Goal: Task Accomplishment & Management: Use online tool/utility

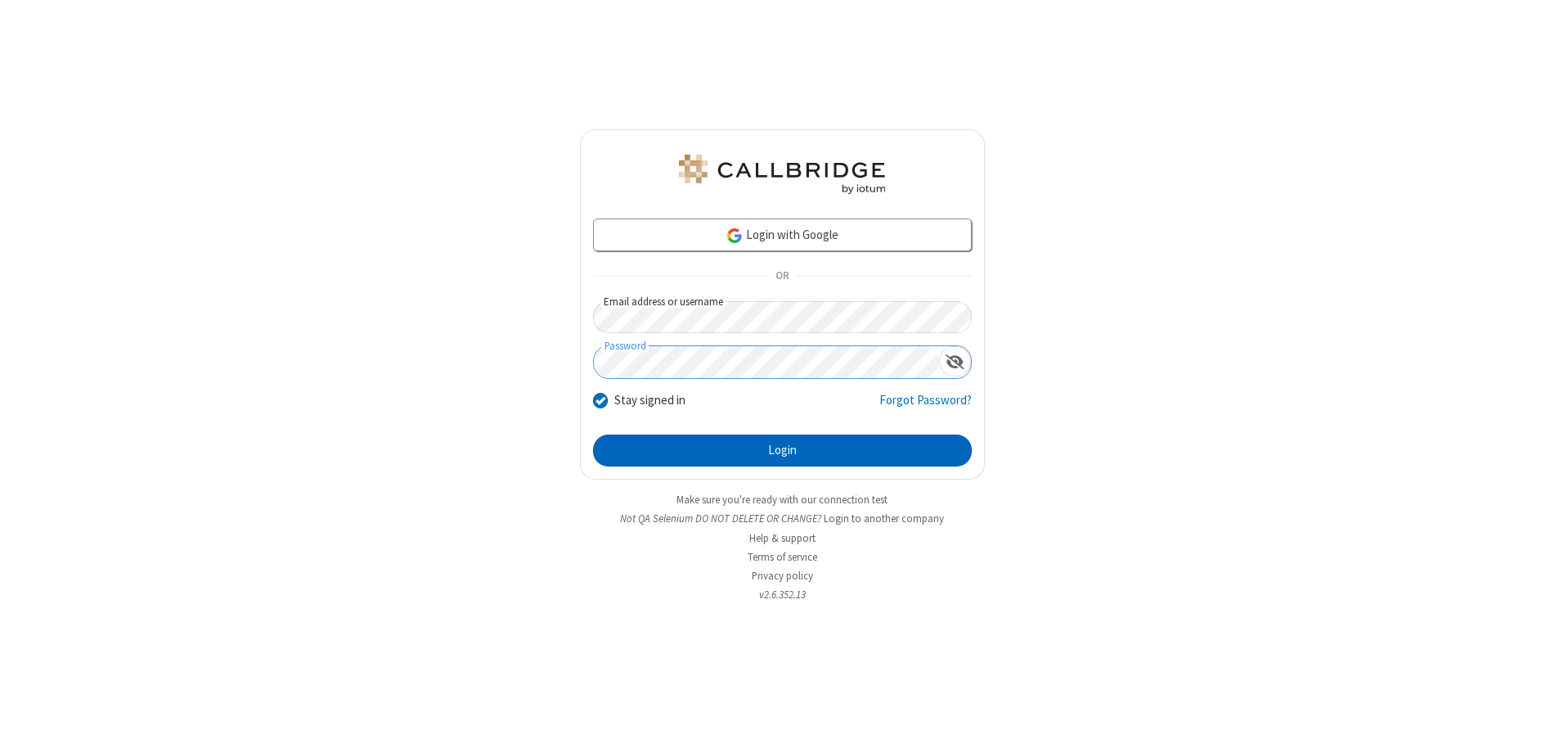
click at [782, 450] on button "Login" at bounding box center [782, 450] width 379 height 33
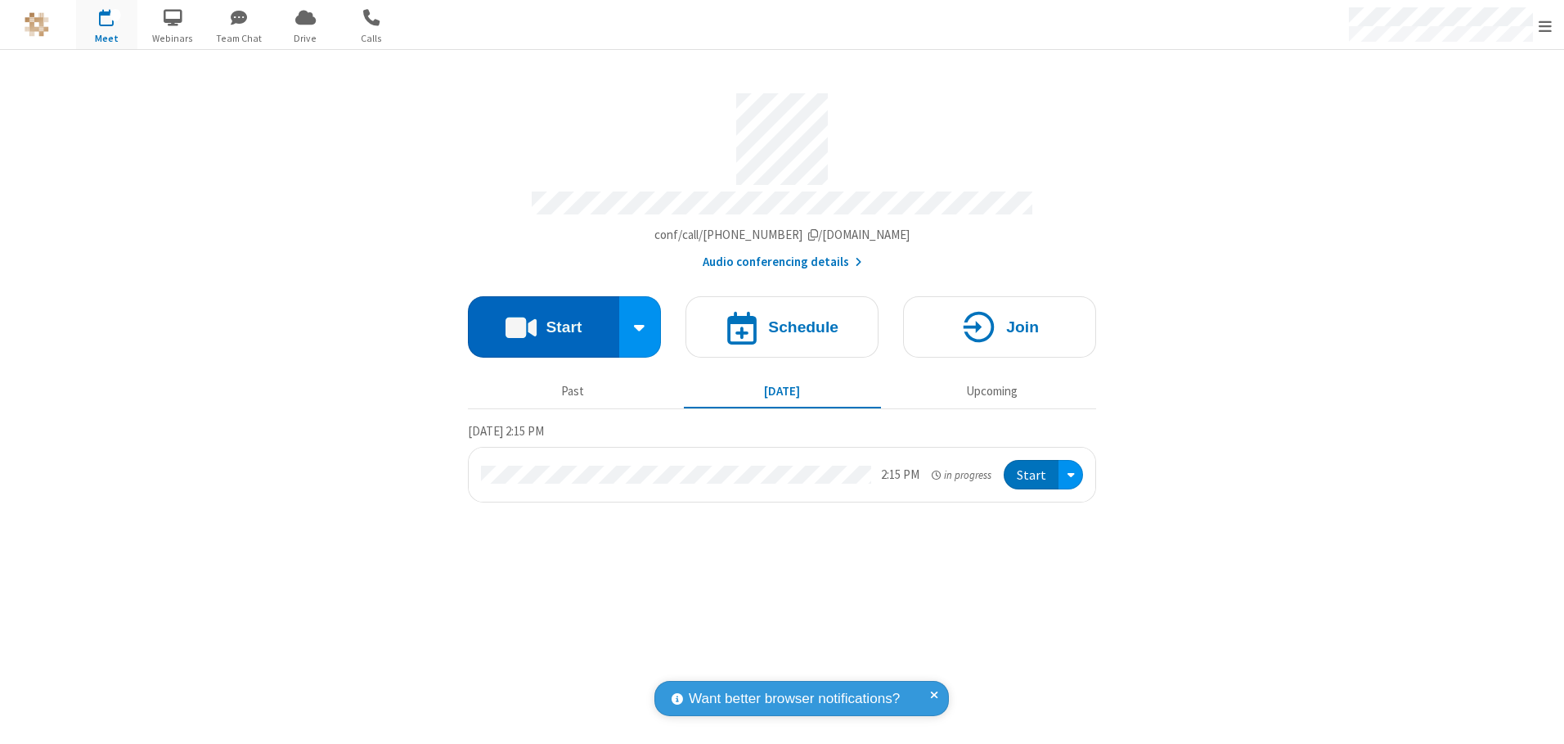
click at [543, 321] on button "Start" at bounding box center [543, 326] width 151 height 61
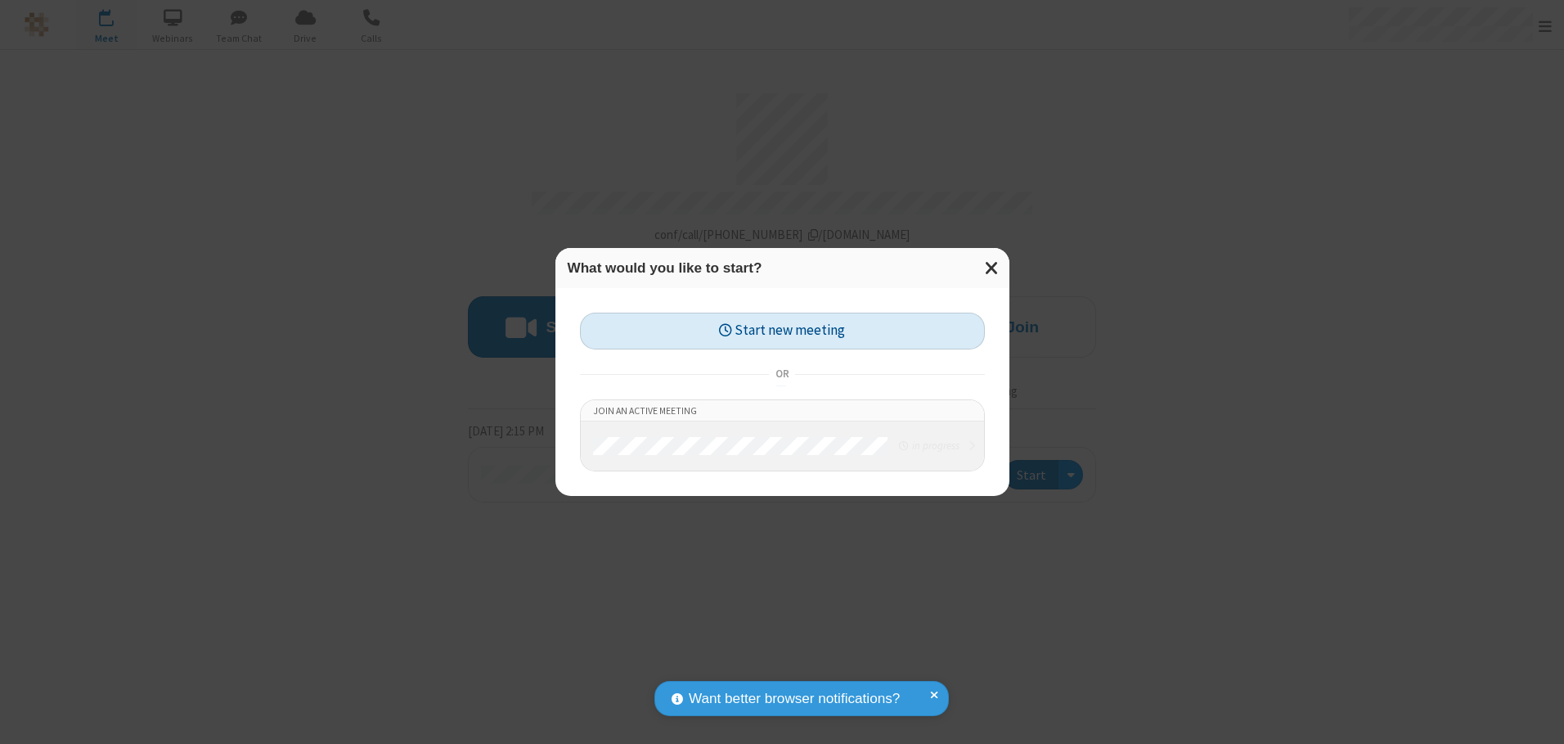
click at [782, 331] on button "Start new meeting" at bounding box center [782, 331] width 405 height 37
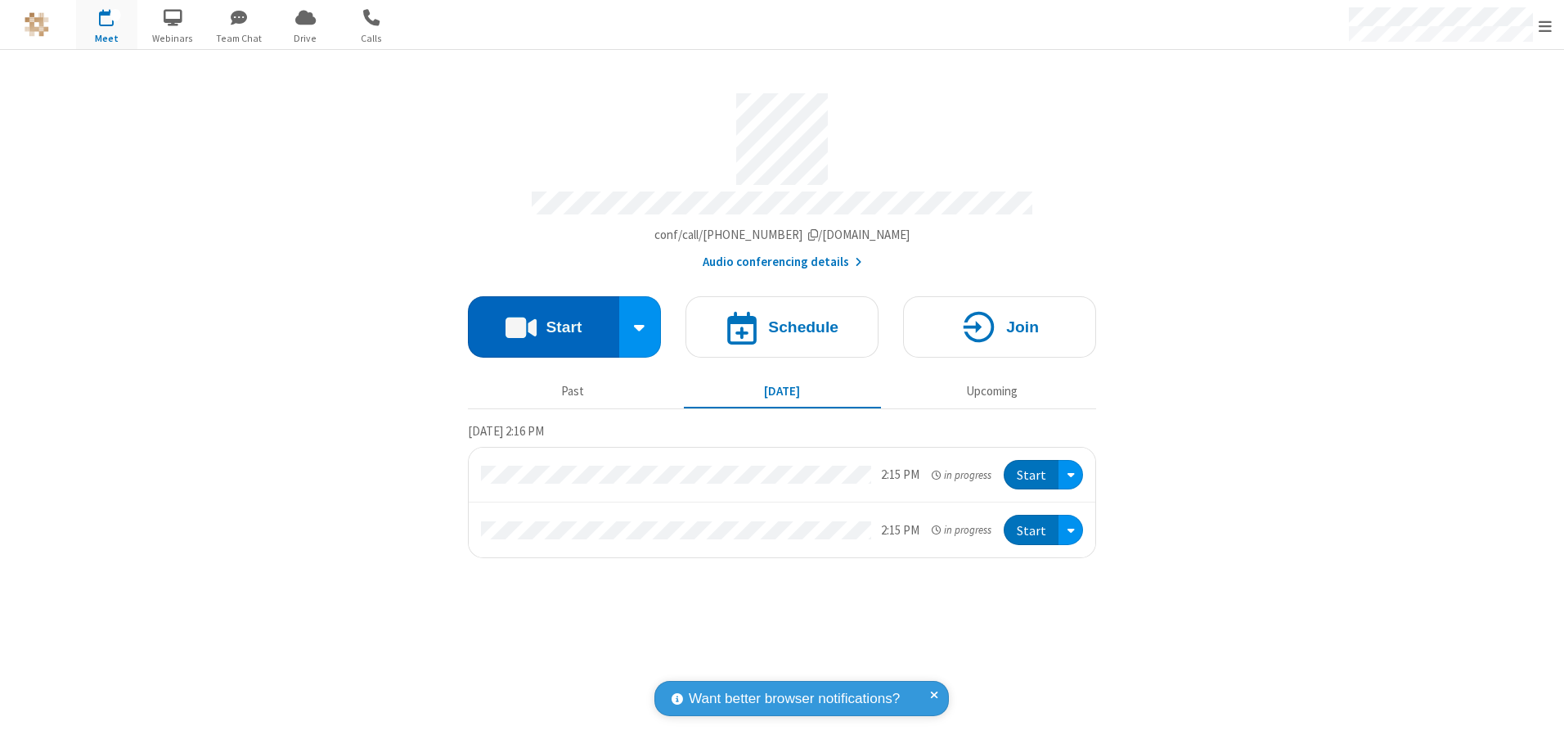
click at [543, 321] on button "Start" at bounding box center [543, 326] width 151 height 61
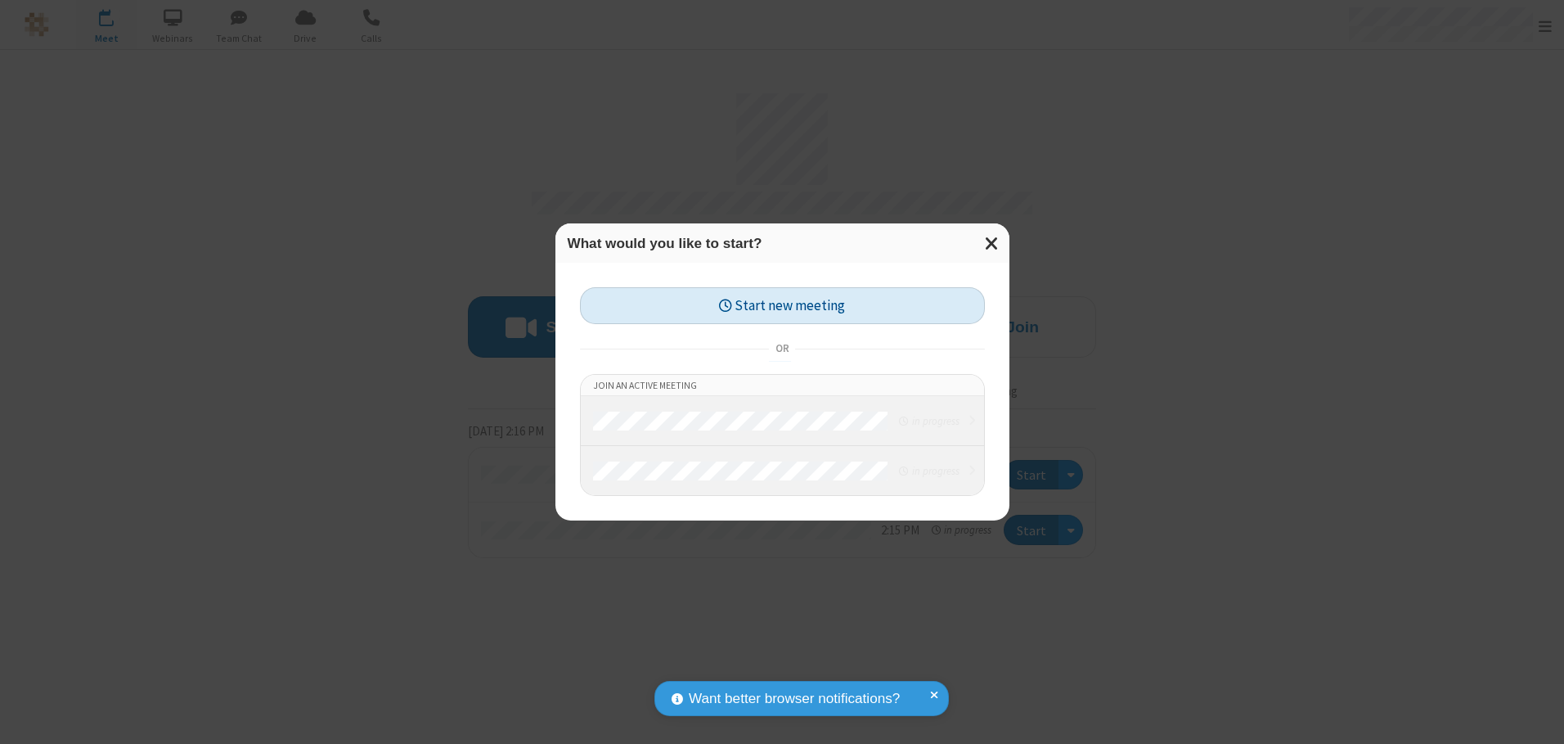
click at [782, 305] on button "Start new meeting" at bounding box center [782, 305] width 405 height 37
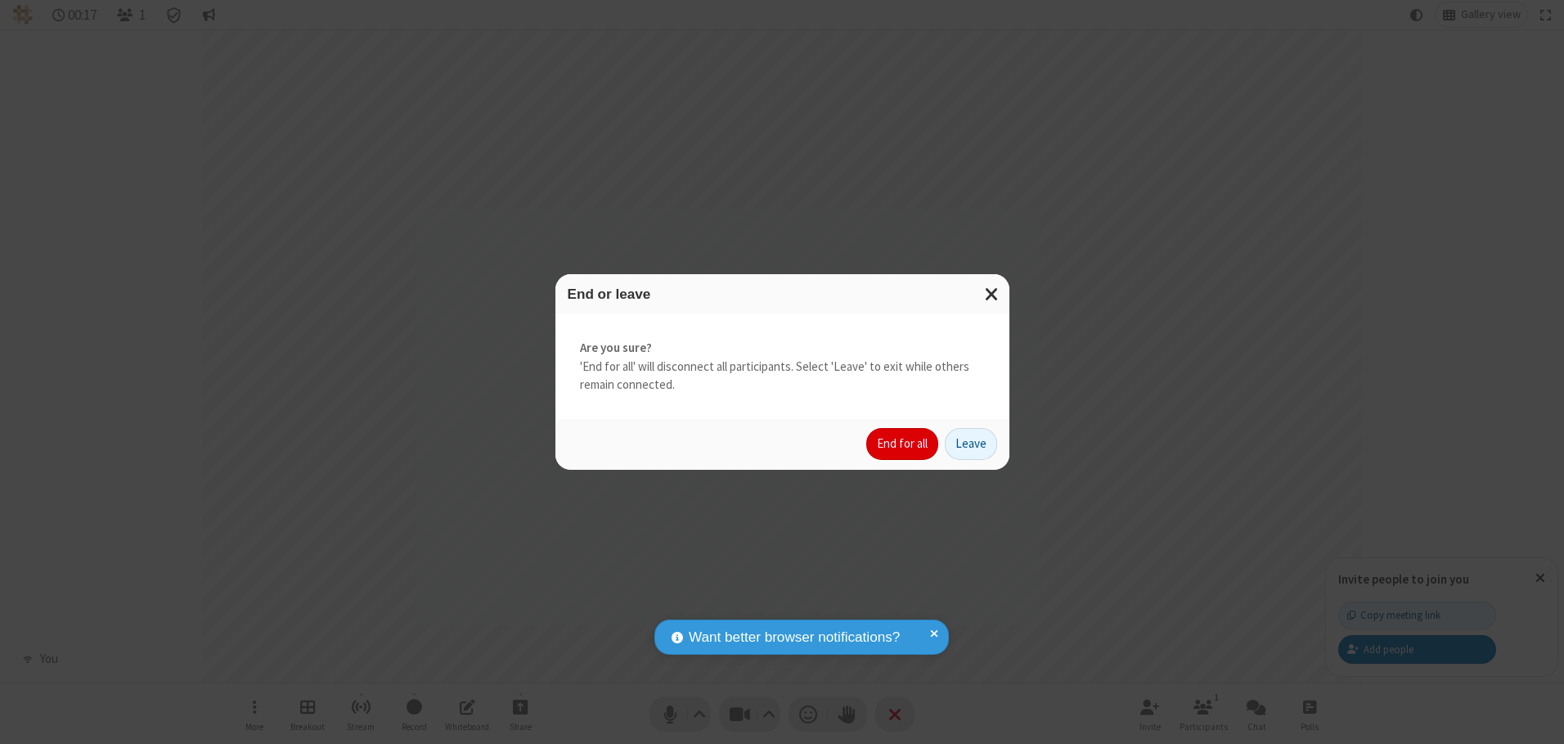
click at [903, 443] on button "End for all" at bounding box center [902, 444] width 72 height 33
